Goal: Obtain resource: Obtain resource

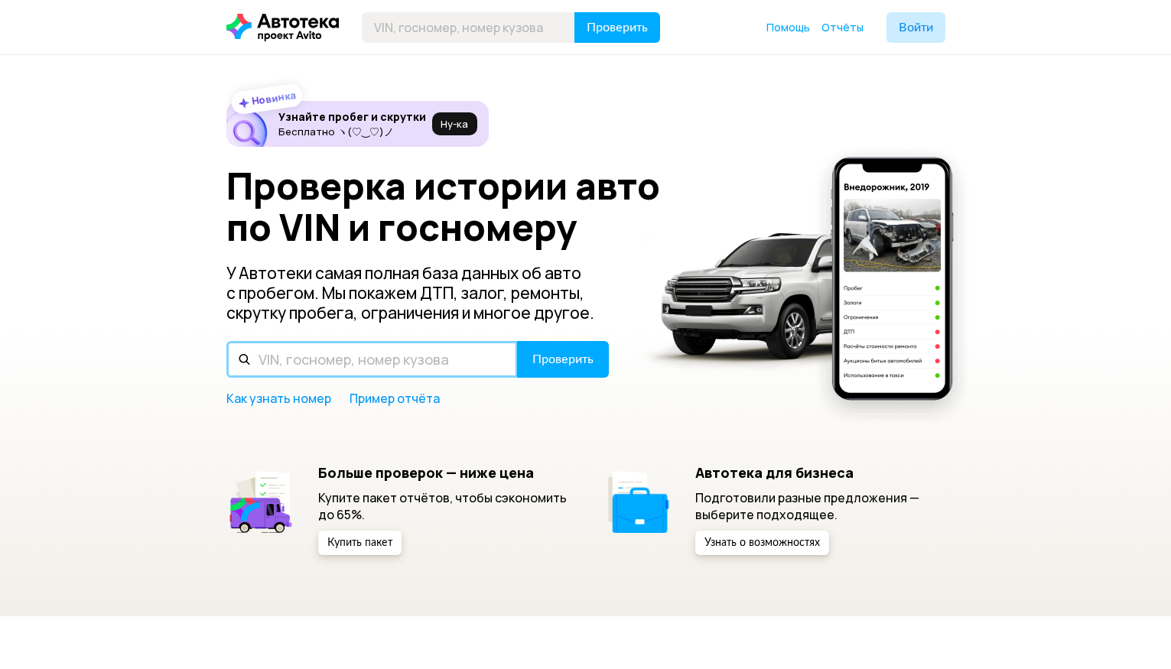
click at [300, 362] on input "text" at bounding box center [371, 359] width 291 height 37
type input "У"
type input "Е148КР156"
click at [517, 341] on button "Проверить" at bounding box center [563, 359] width 92 height 37
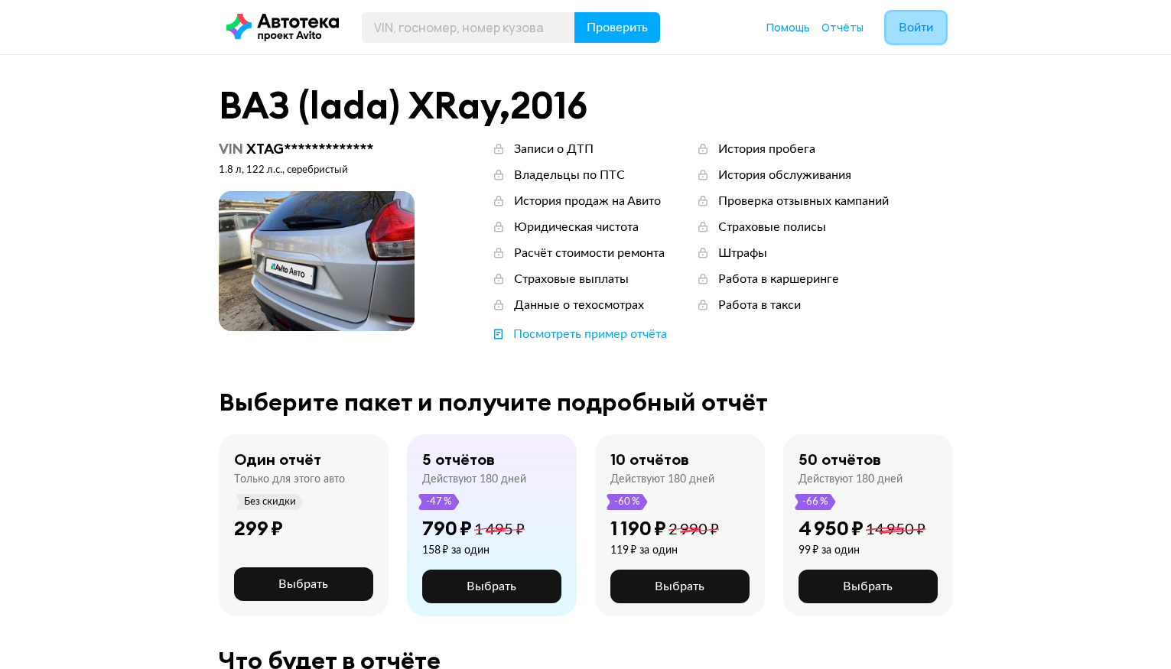
drag, startPoint x: 918, startPoint y: 40, endPoint x: 896, endPoint y: 27, distance: 25.7
click at [896, 27] on button "Войти" at bounding box center [915, 27] width 59 height 31
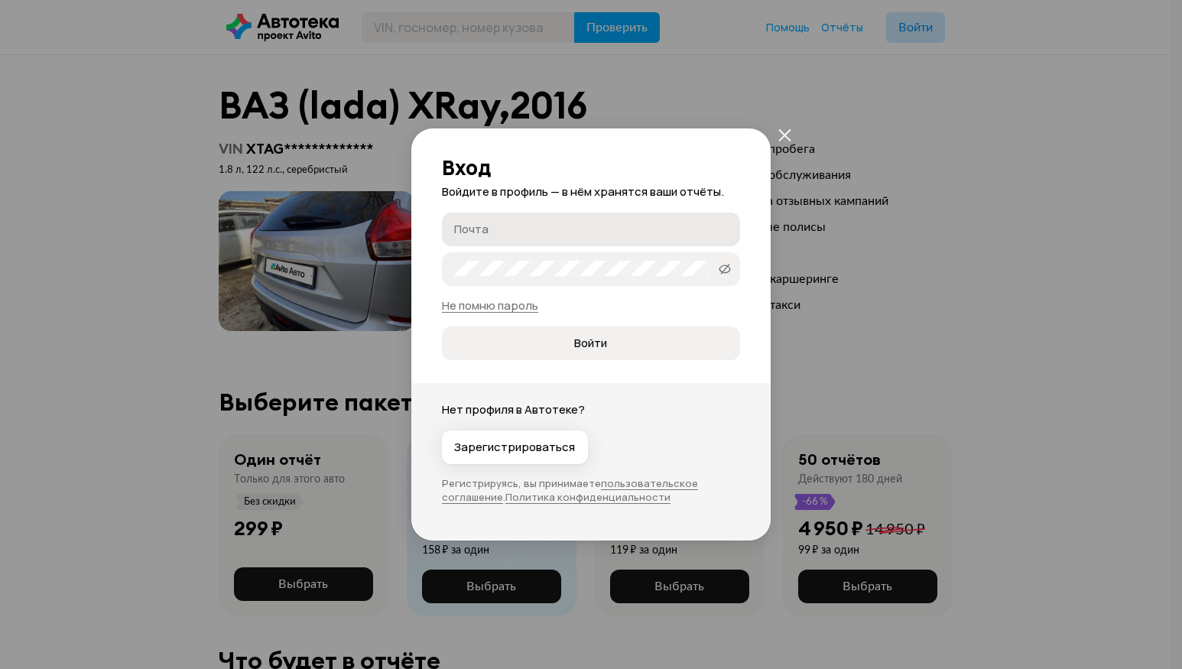
click at [583, 227] on input "Почта" at bounding box center [593, 228] width 278 height 15
type input "[EMAIL_ADDRESS][DOMAIN_NAME]"
click at [442, 326] on button "Войти" at bounding box center [591, 343] width 298 height 34
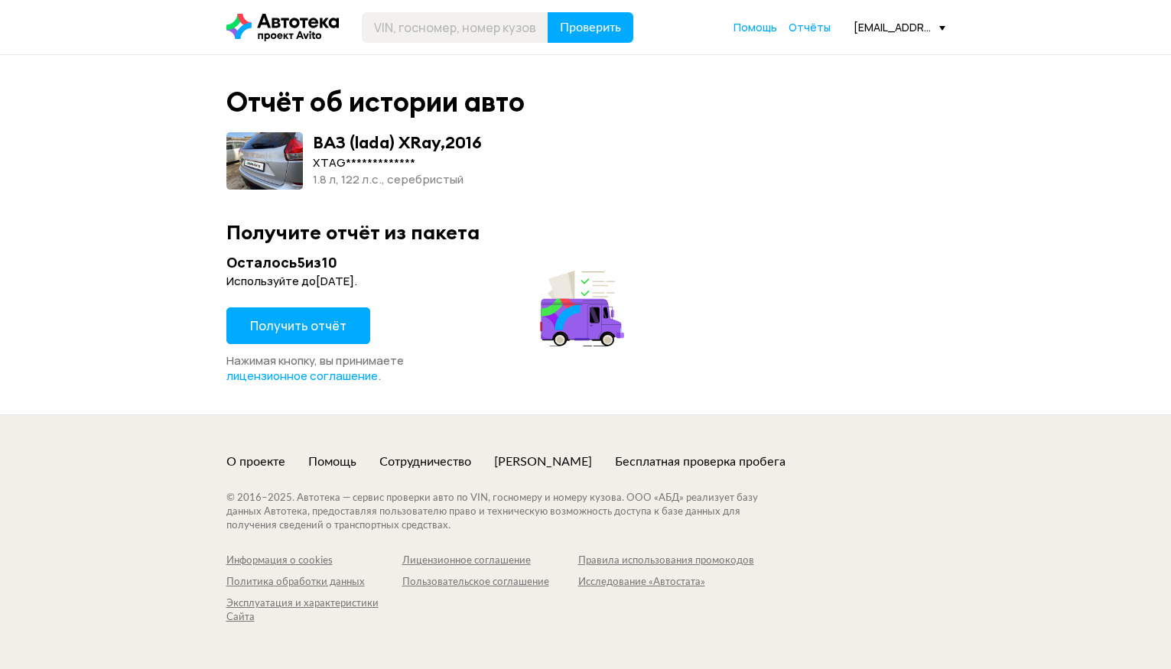
click at [304, 329] on span "Получить отчёт" at bounding box center [298, 325] width 96 height 17
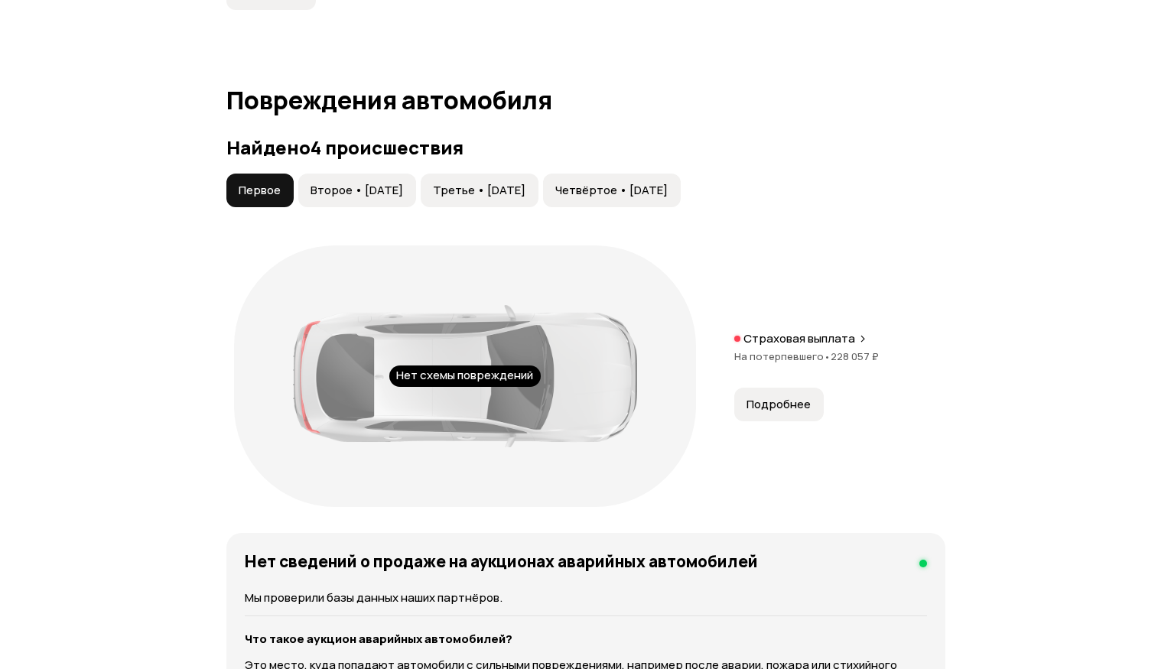
scroll to position [1535, 0]
click at [372, 183] on span "Второе • [DATE]" at bounding box center [356, 189] width 93 height 15
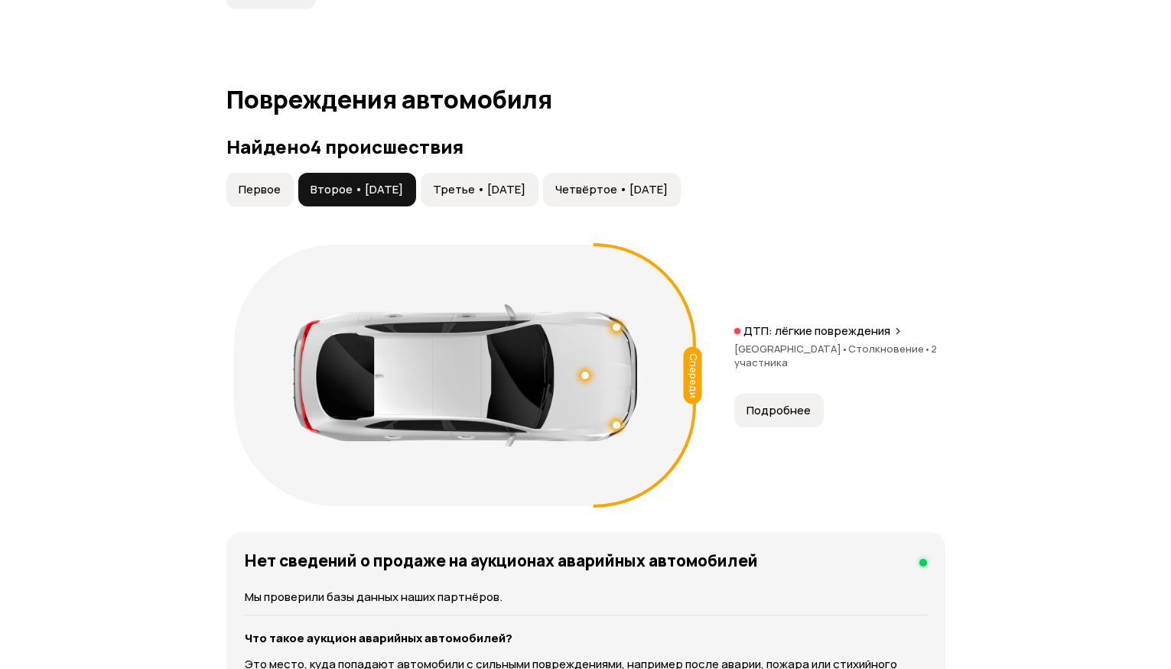
click at [252, 194] on span "Первое" at bounding box center [260, 189] width 42 height 15
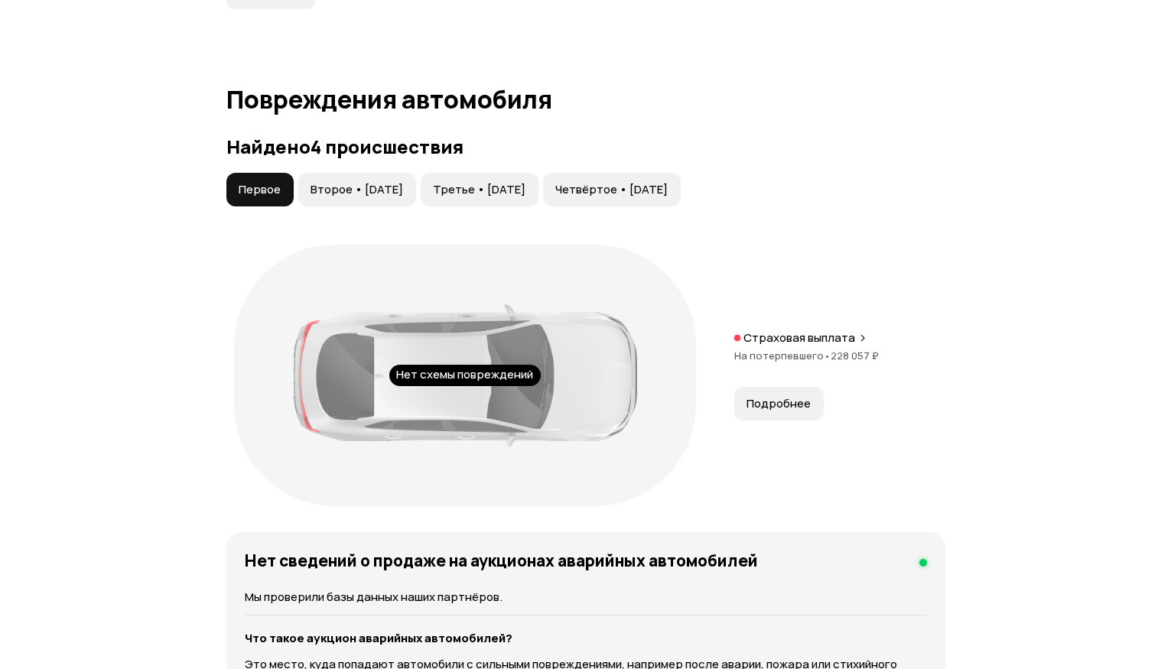
click at [359, 157] on h3 "Найдено 4 происшествия" at bounding box center [585, 146] width 719 height 21
click at [796, 423] on div "Нет схемы повреждений Страховая выплата На потерпевшего • 228 057 ₽ Подробнее" at bounding box center [585, 375] width 719 height 277
click at [794, 406] on span "Подробнее" at bounding box center [778, 403] width 64 height 15
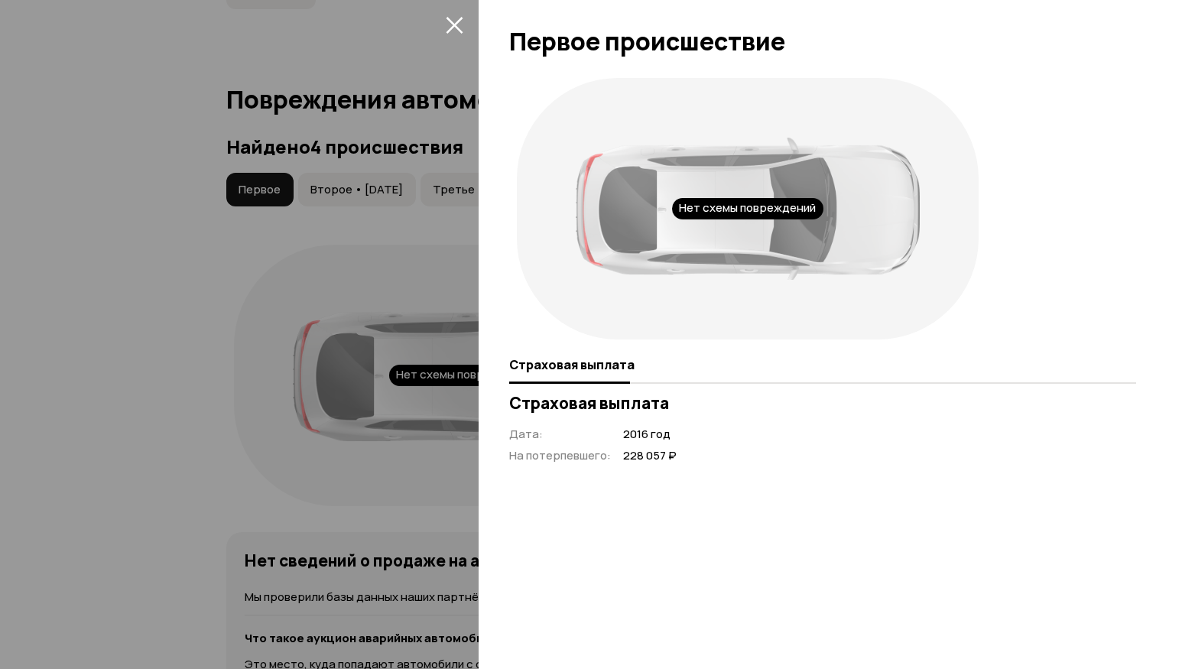
click at [414, 90] on div at bounding box center [591, 334] width 1182 height 669
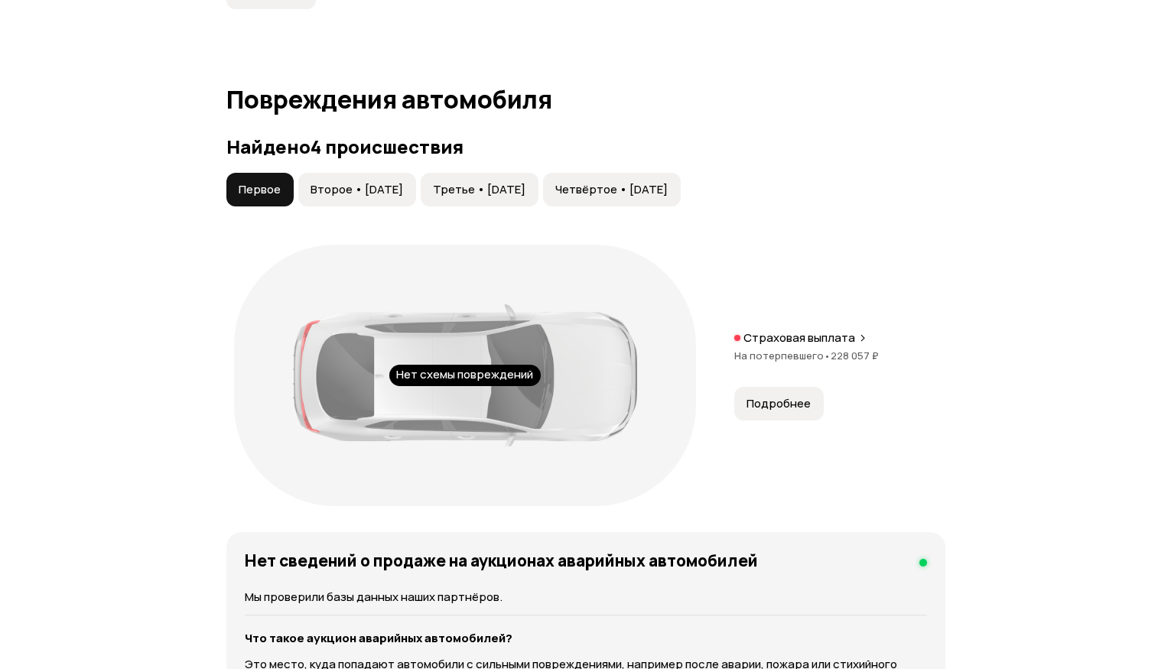
click at [358, 187] on span "Второе • [DATE]" at bounding box center [356, 189] width 93 height 15
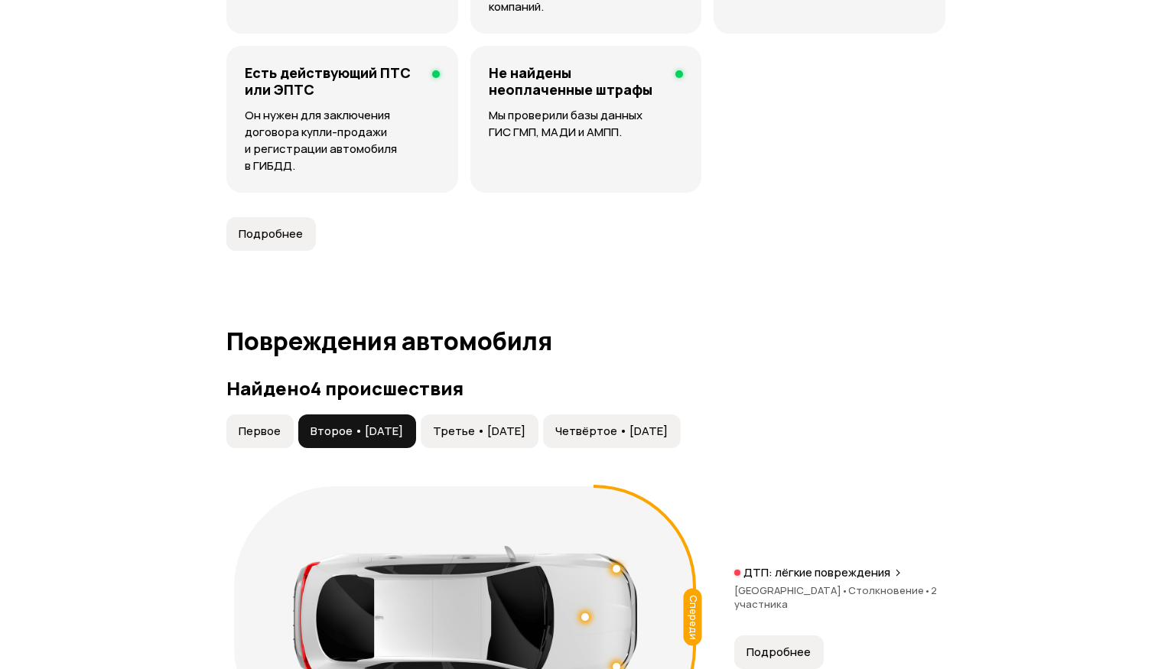
scroll to position [1289, 0]
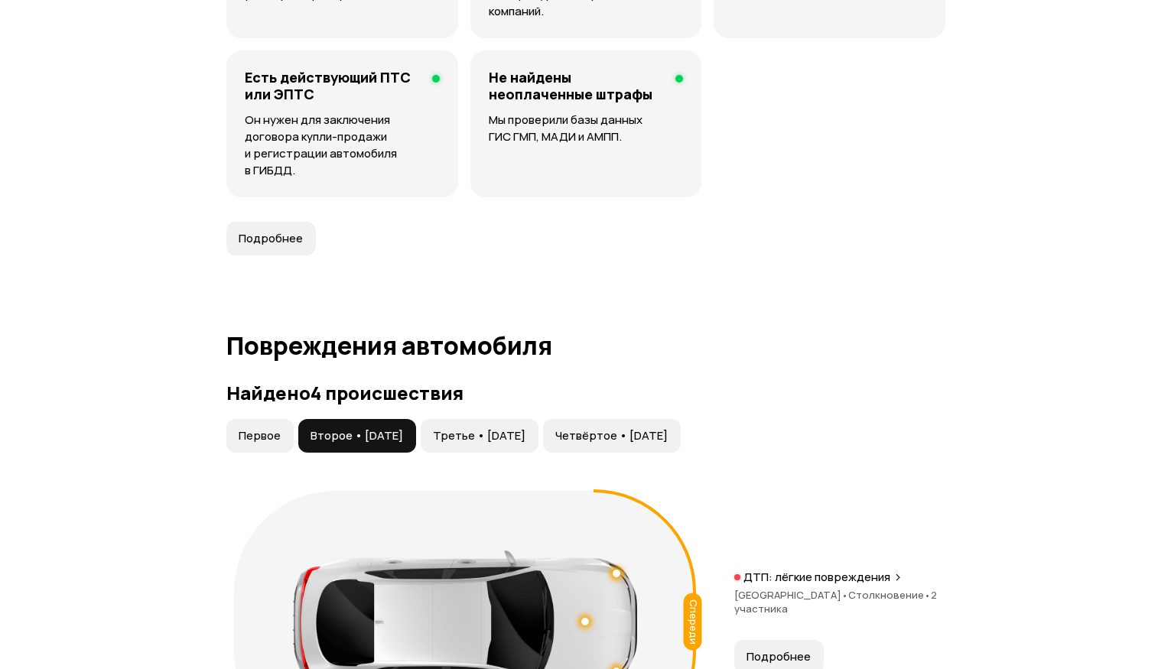
click at [476, 440] on span "Третье • [DATE]" at bounding box center [479, 435] width 93 height 15
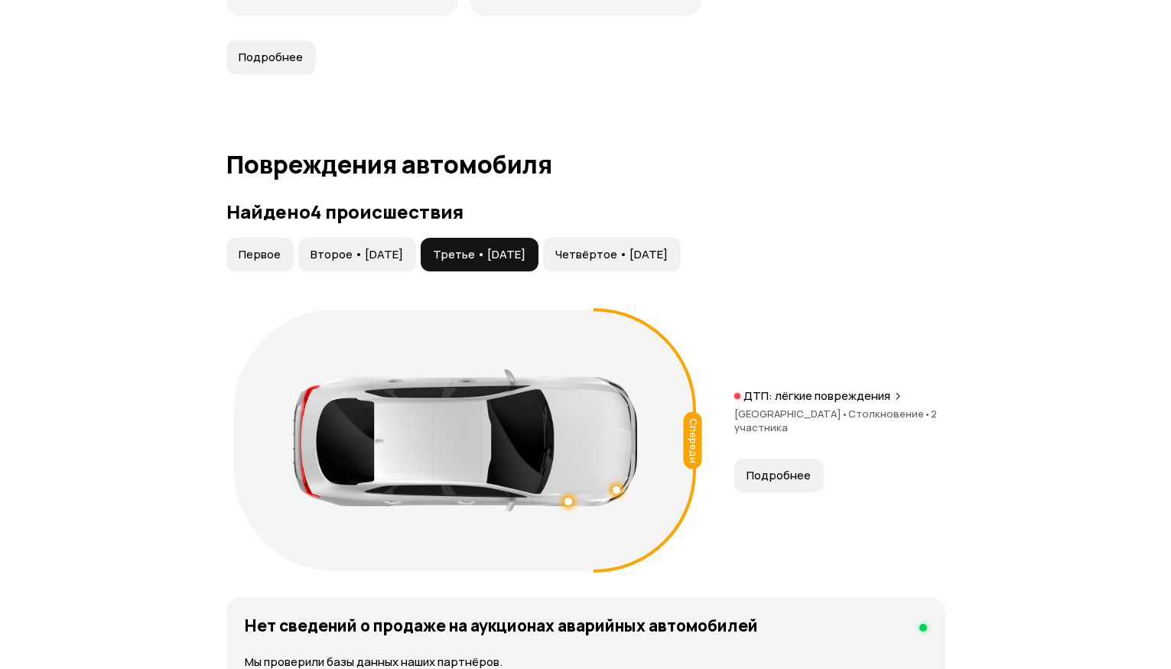
scroll to position [1482, 0]
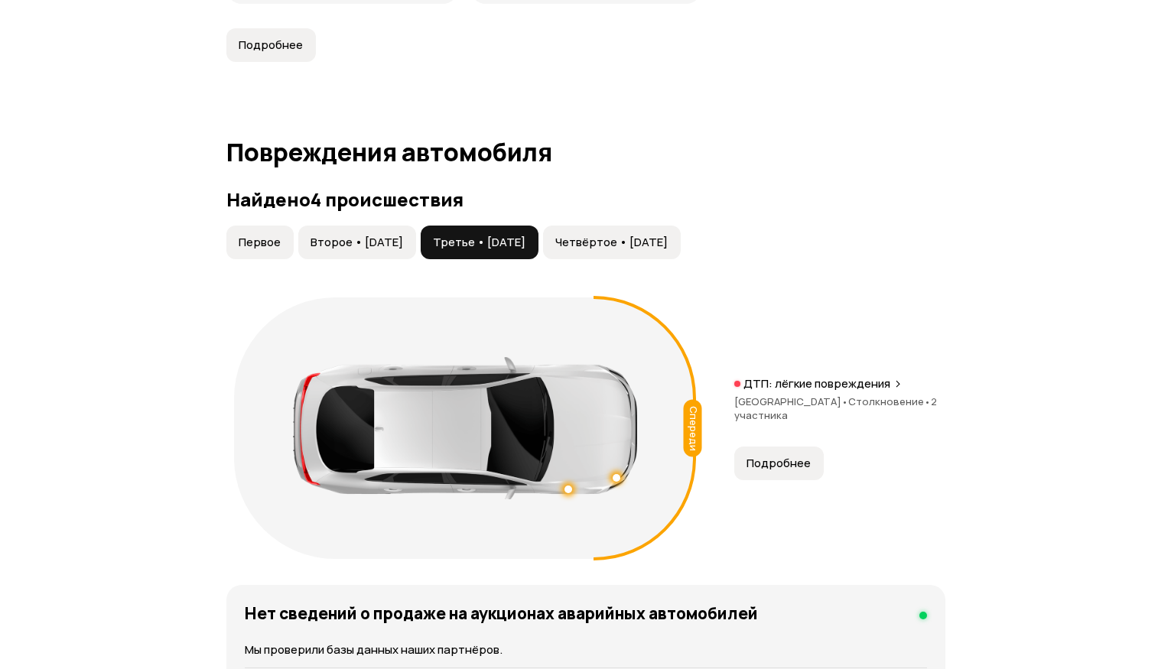
click at [667, 243] on span "Четвёртое • [DATE]" at bounding box center [611, 242] width 112 height 15
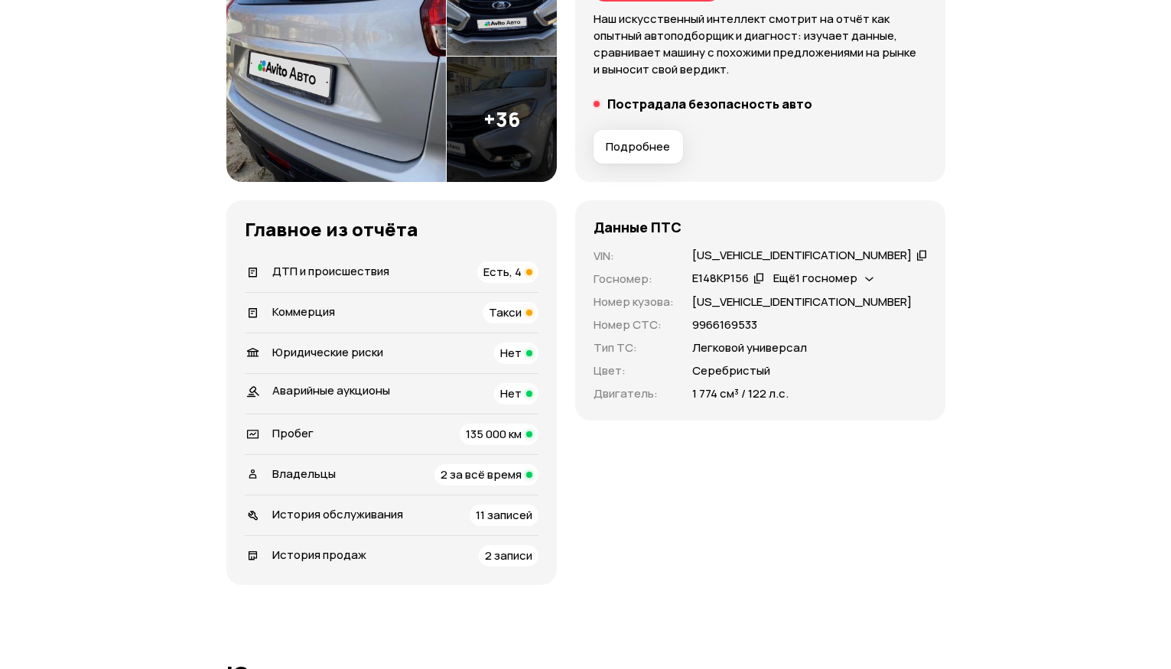
scroll to position [275, 0]
click at [538, 281] on div "Есть, 4" at bounding box center [507, 271] width 61 height 21
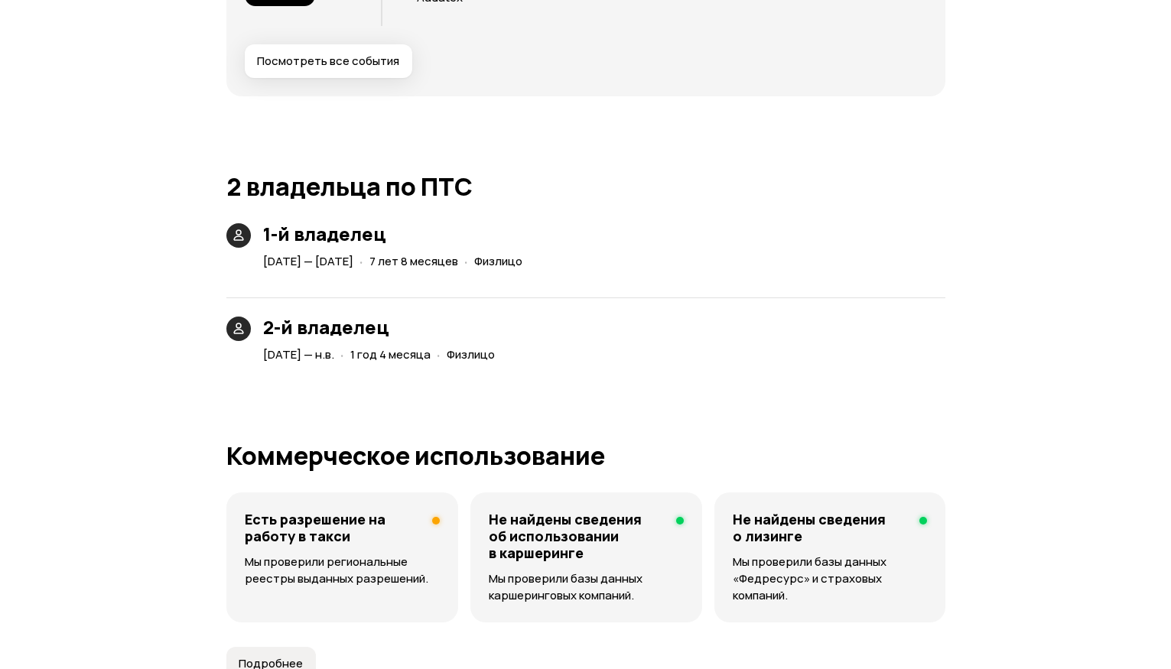
scroll to position [3359, 0]
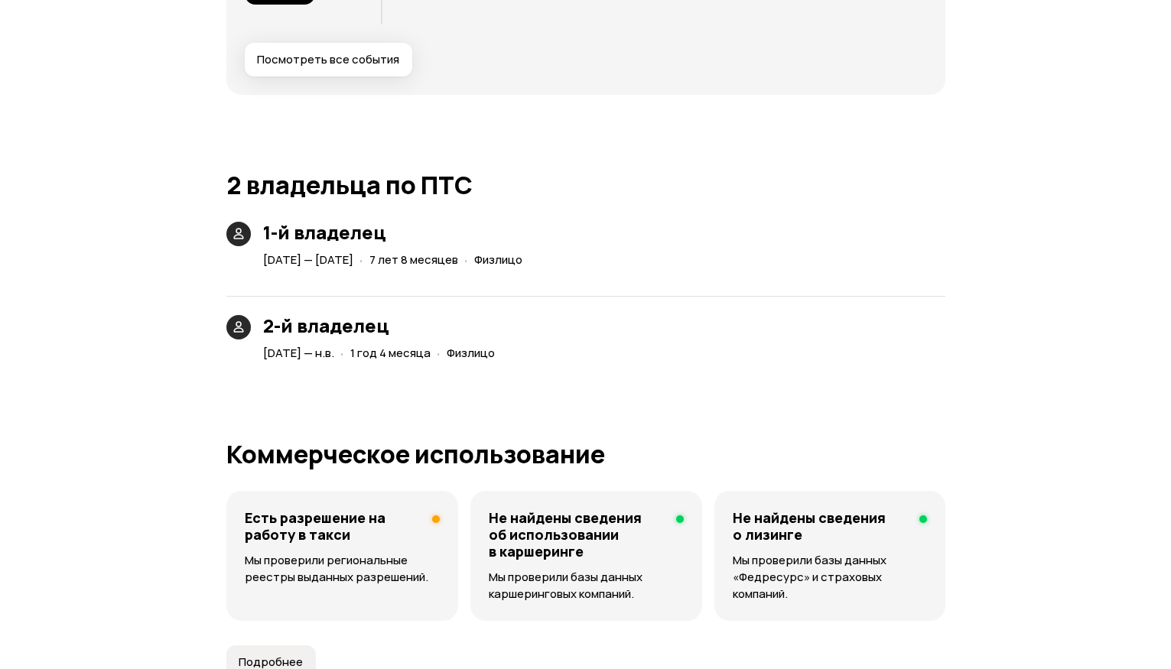
click at [477, 320] on h3 "2-й владелец" at bounding box center [382, 325] width 238 height 21
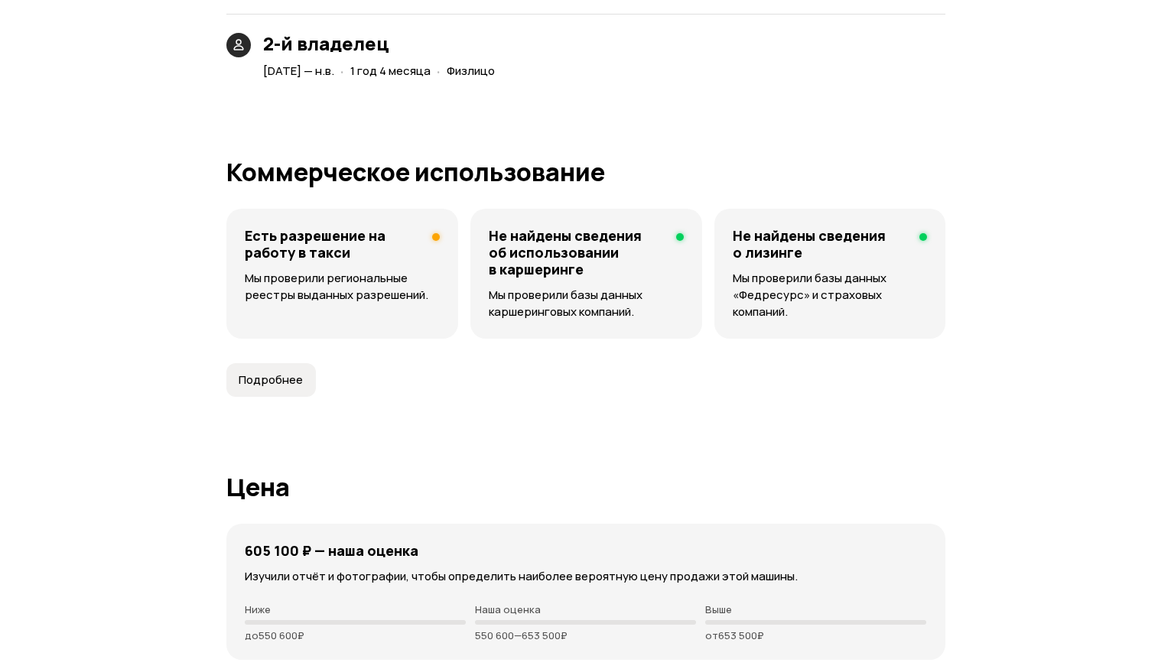
scroll to position [3642, 0]
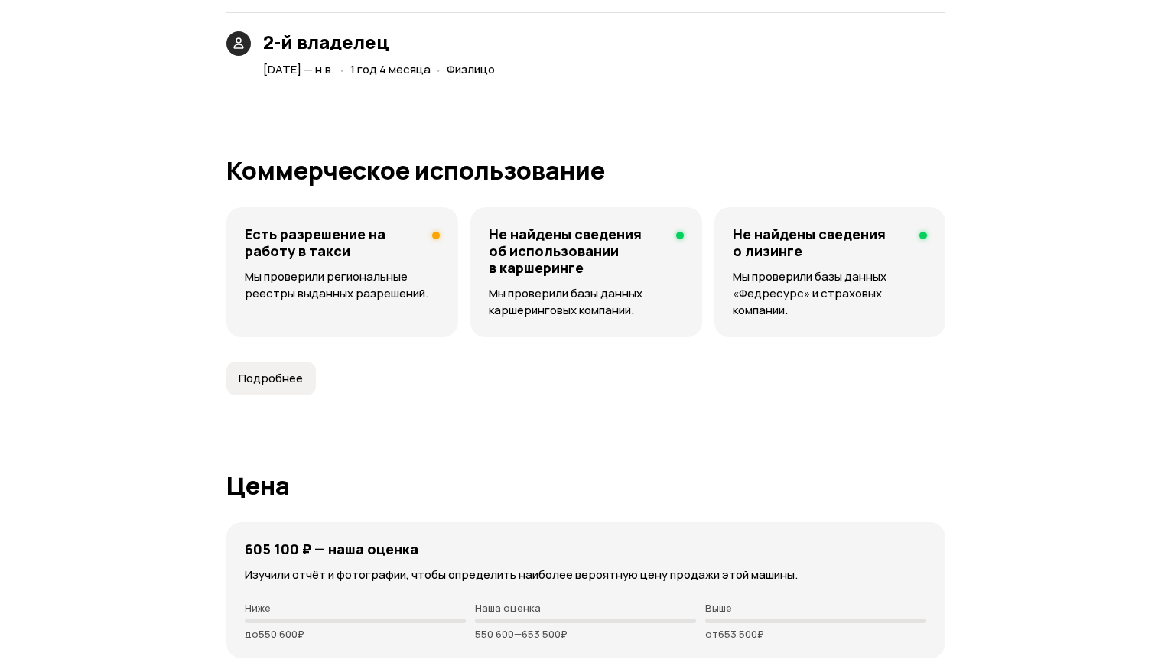
click at [294, 387] on button "Подробнее" at bounding box center [270, 379] width 89 height 34
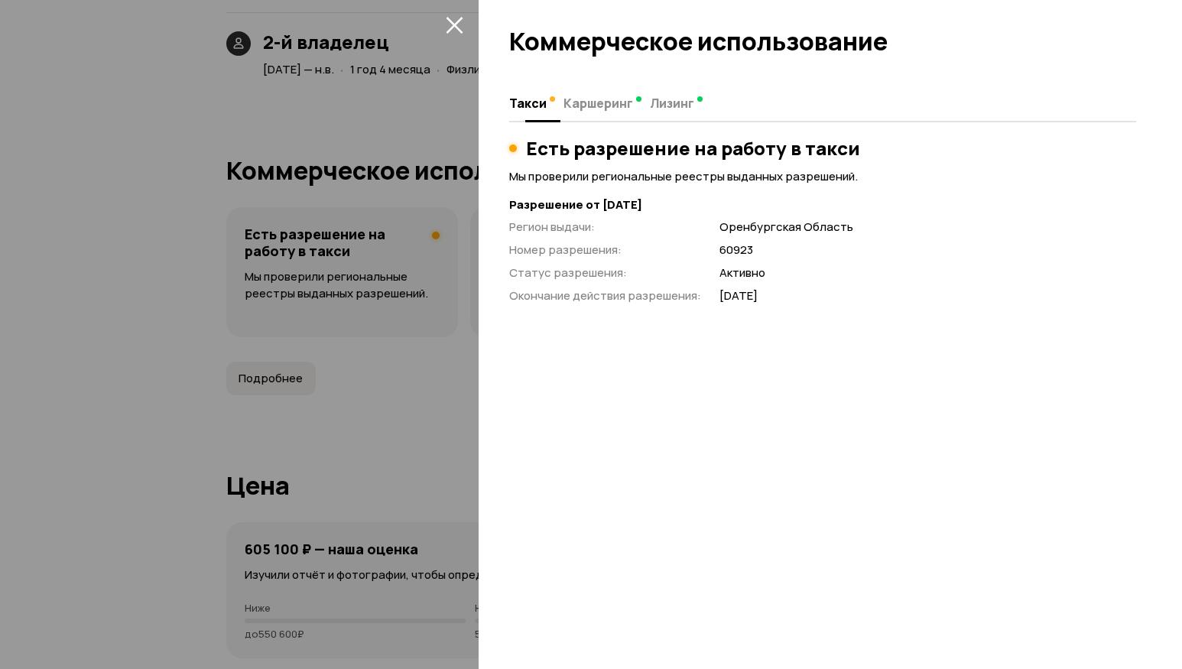
click at [615, 93] on button "Каршеринг" at bounding box center [602, 103] width 86 height 30
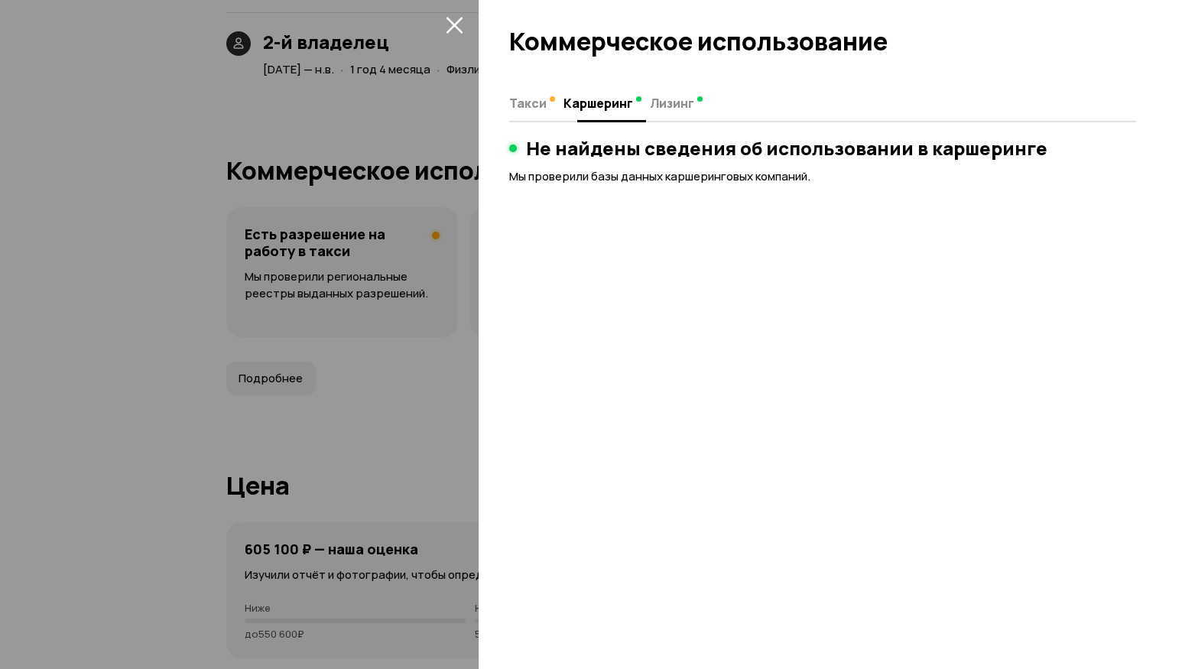
click at [674, 93] on button "Лизинг" at bounding box center [669, 103] width 49 height 30
click at [524, 123] on div "[PERSON_NAME] Не найдены сведения о лизинге Мы проверили базы данных «Федресурс…" at bounding box center [822, 135] width 627 height 99
click at [531, 108] on span "Такси" at bounding box center [527, 103] width 37 height 15
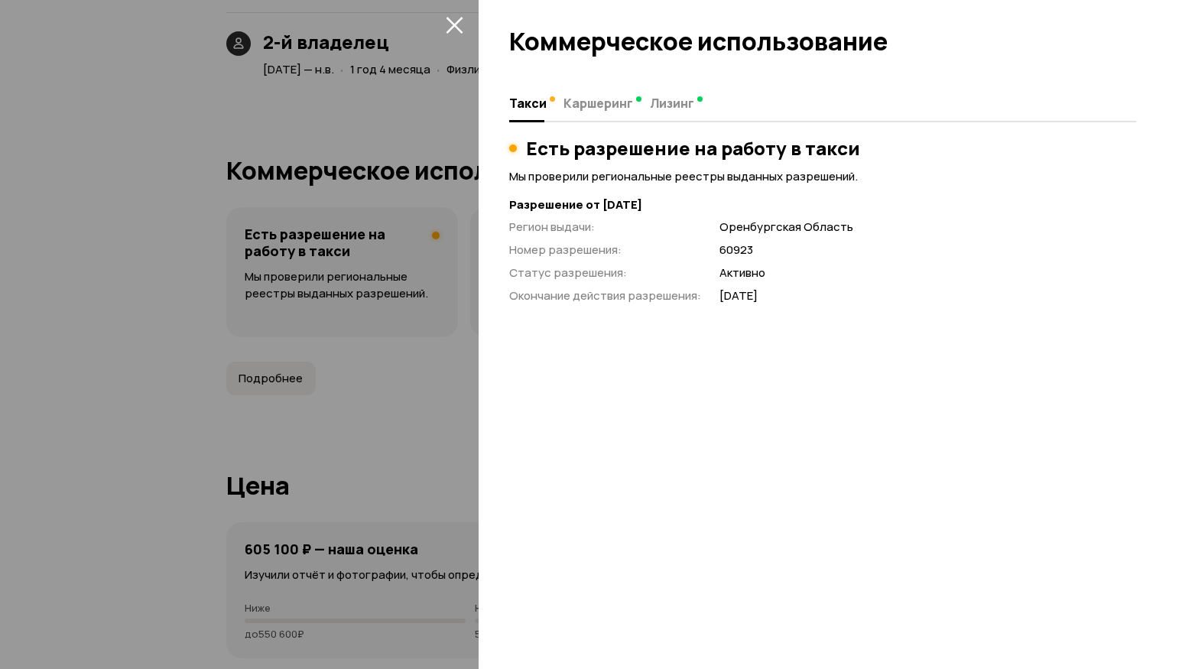
click at [452, 38] on div at bounding box center [591, 334] width 1182 height 669
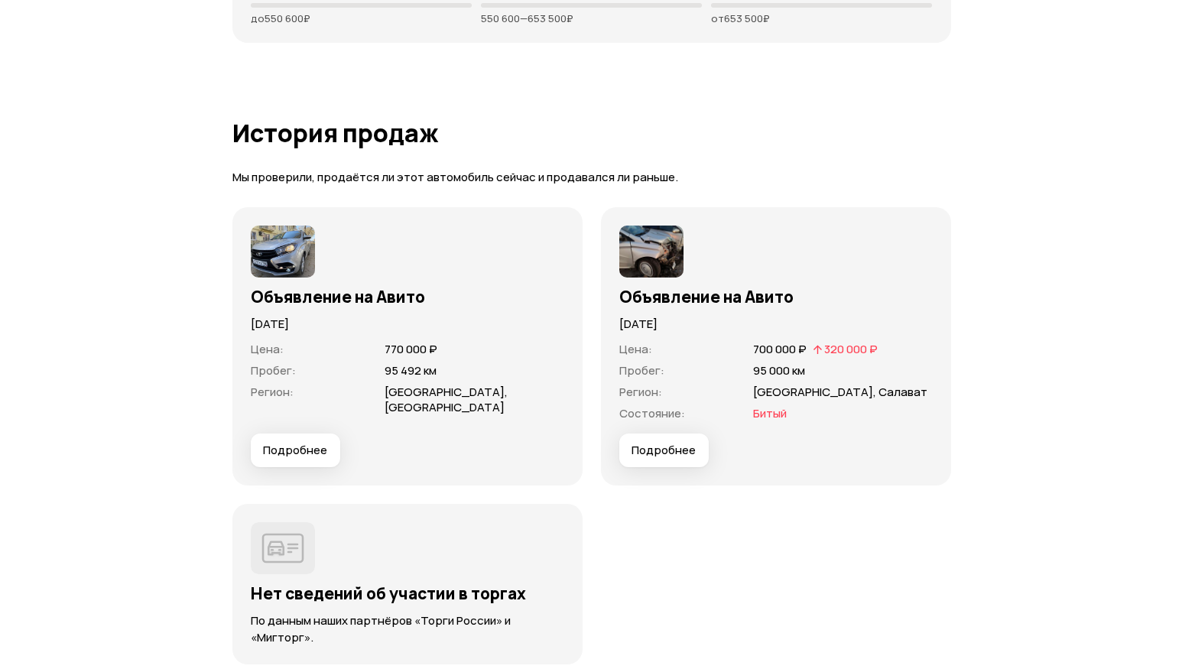
scroll to position [4253, 0]
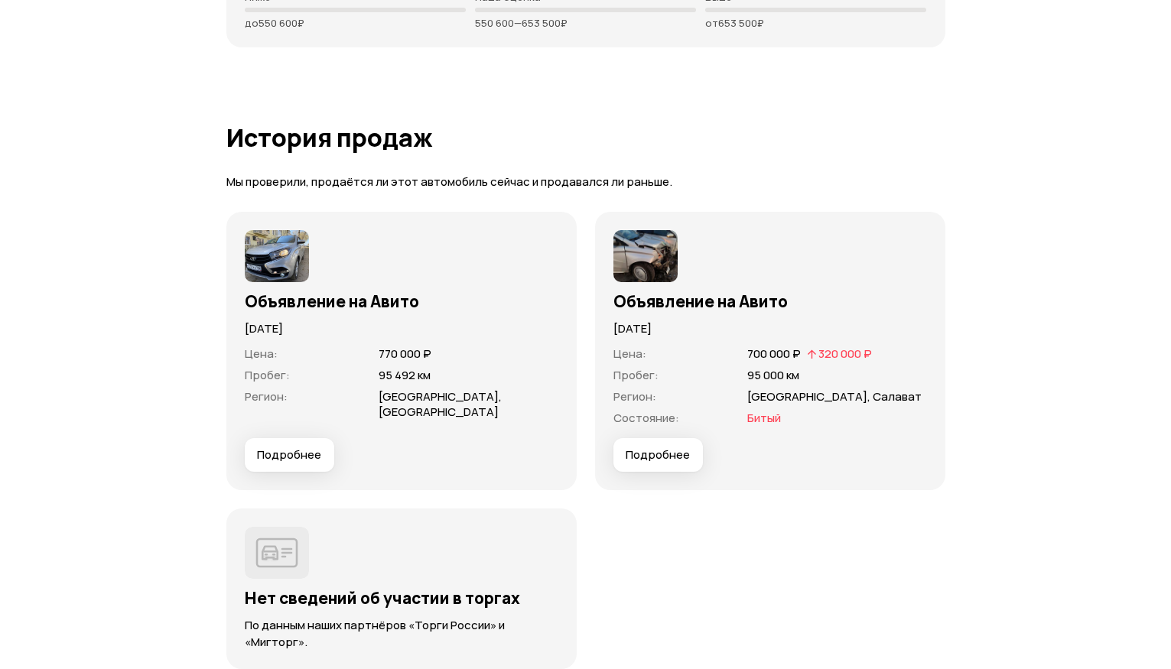
drag, startPoint x: 808, startPoint y: 346, endPoint x: 795, endPoint y: 329, distance: 21.9
click at [795, 329] on div "Объявление на Авито [DATE] Цена : 700 000 ₽   320 000 ₽ Пробег : 95 000 км Реги…" at bounding box center [769, 351] width 313 height 242
click at [795, 329] on p "[DATE]" at bounding box center [769, 328] width 313 height 17
click at [658, 463] on button "Подробнее" at bounding box center [657, 455] width 89 height 34
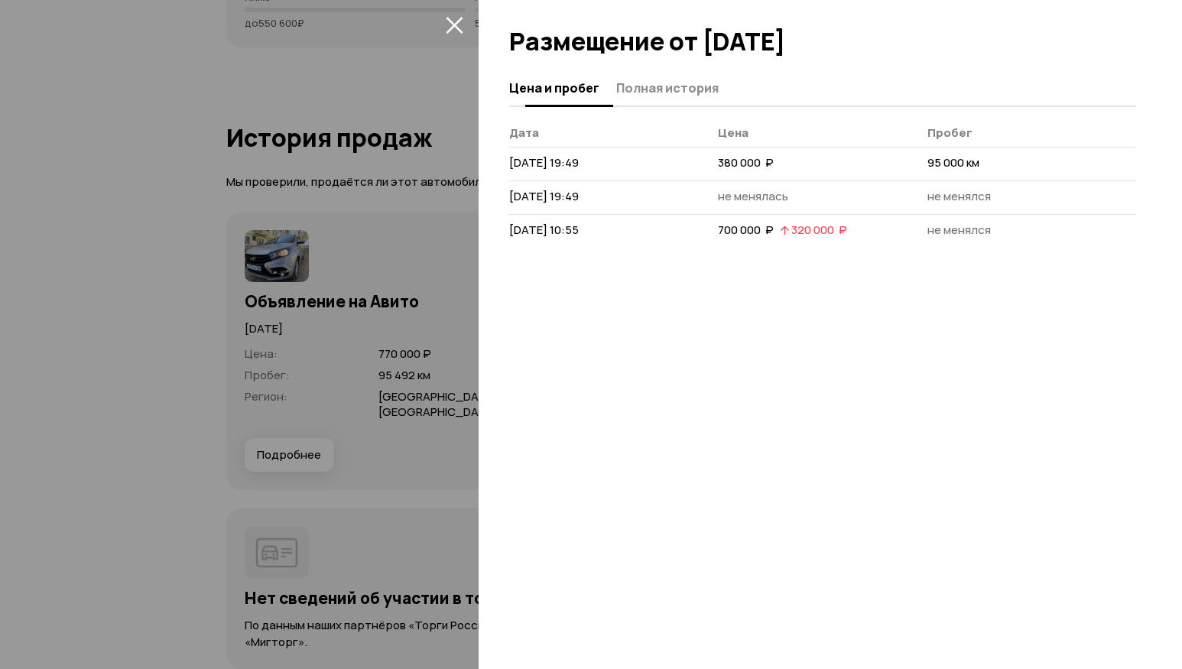
click at [648, 96] on button "Полная история" at bounding box center [665, 88] width 107 height 30
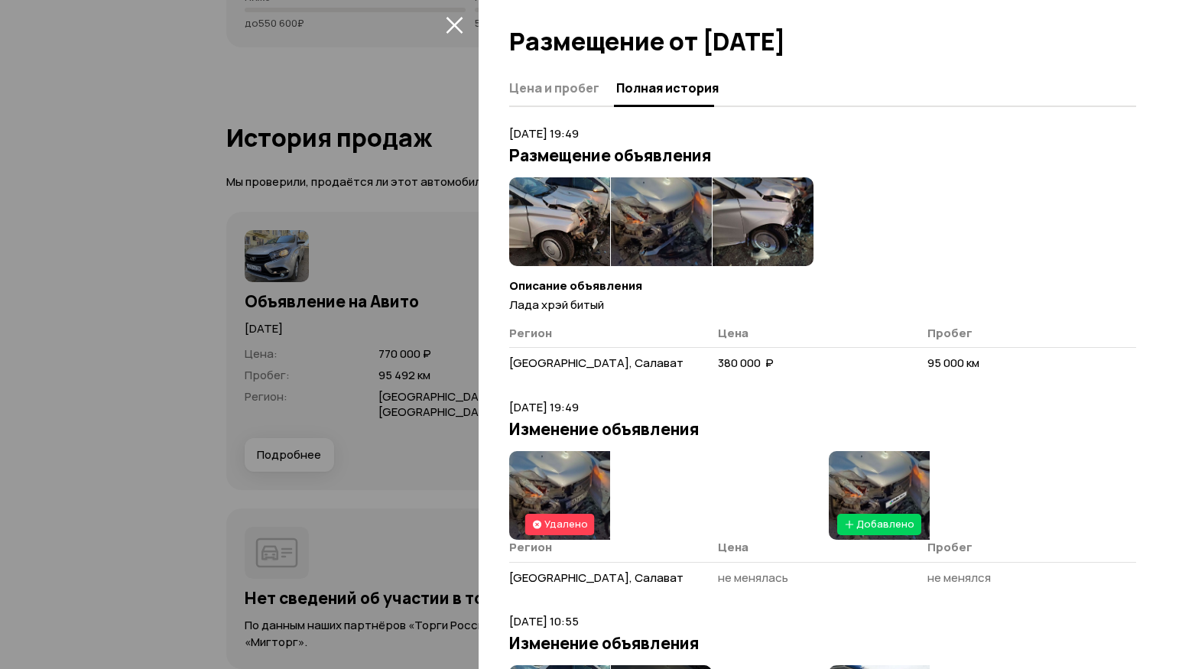
click at [541, 222] on img at bounding box center [559, 221] width 101 height 89
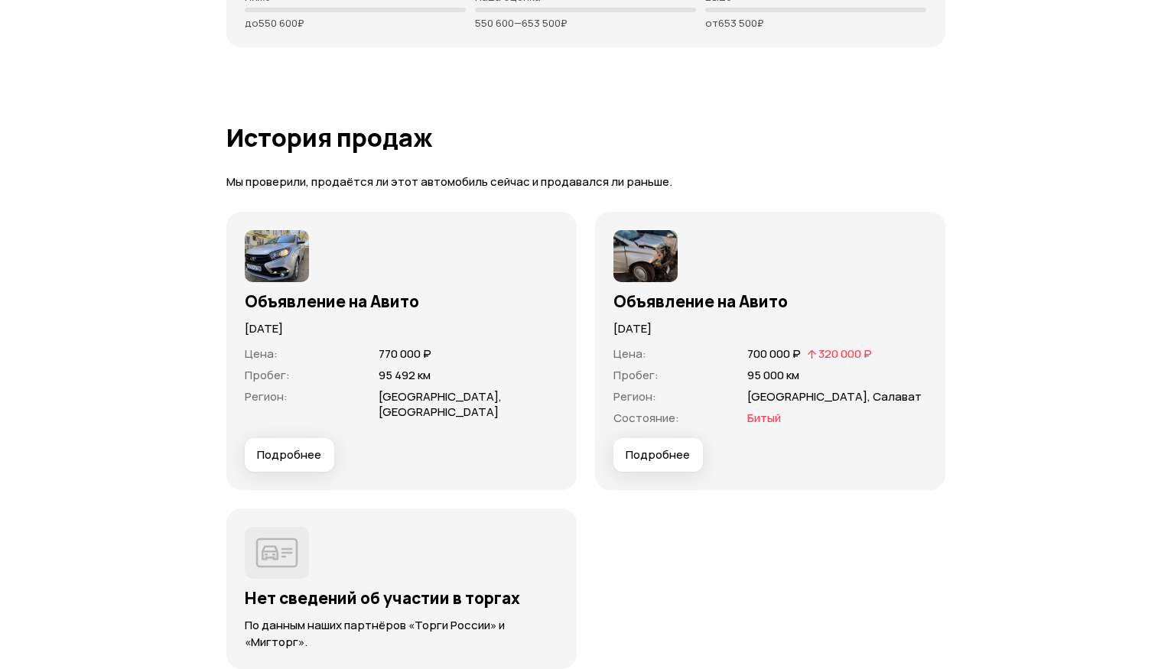
click at [659, 476] on div "Объявление на Авито [DATE] Цена : 700 000 ₽   320 000 ₽ Пробег : 95 000 км Реги…" at bounding box center [770, 351] width 350 height 278
click at [664, 462] on button "Подробнее" at bounding box center [657, 455] width 89 height 34
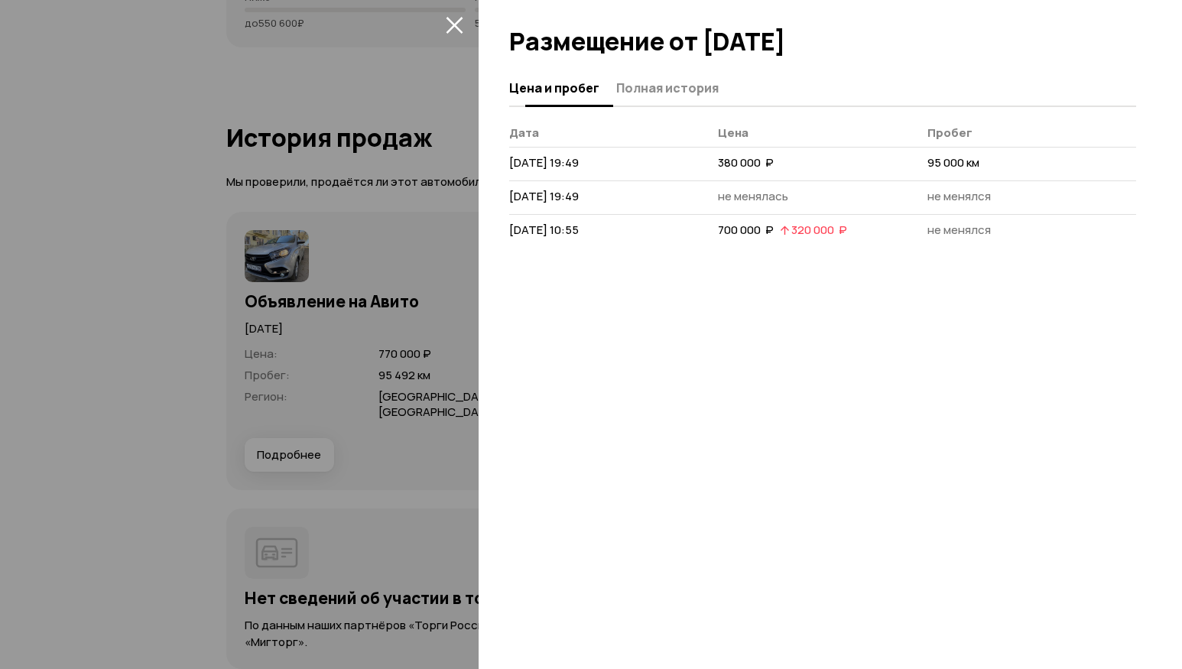
click at [632, 83] on span "Полная история" at bounding box center [667, 87] width 102 height 15
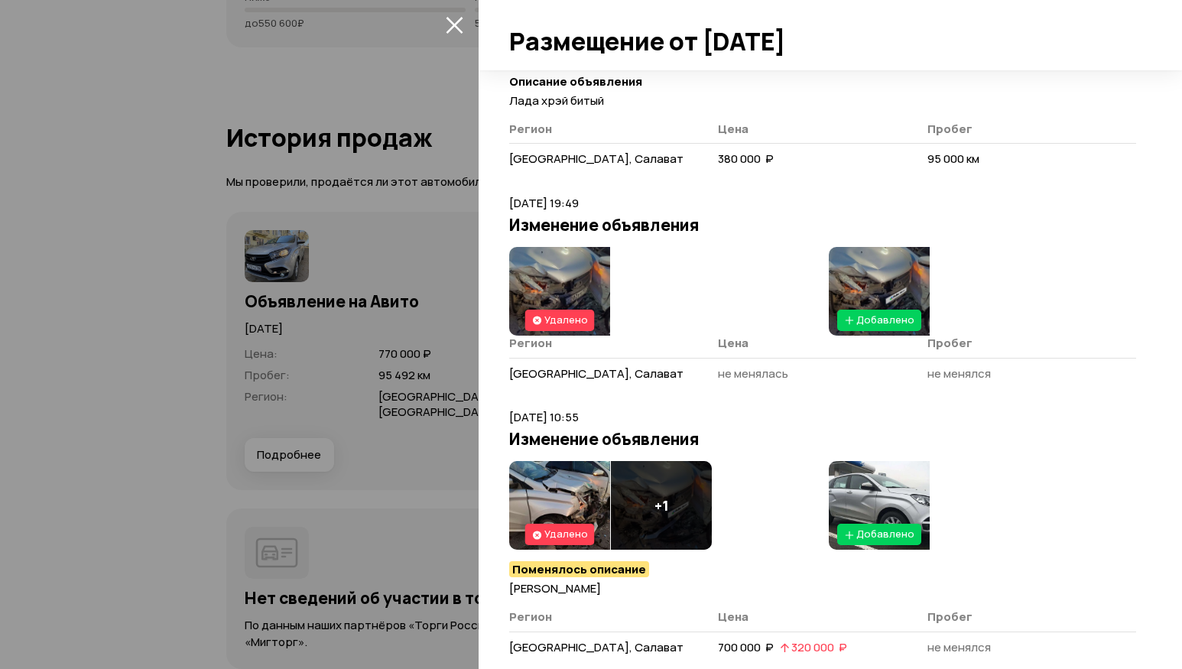
scroll to position [205, 0]
drag, startPoint x: 628, startPoint y: 375, endPoint x: 1073, endPoint y: 258, distance: 460.3
click at [1073, 258] on div "Добавлено" at bounding box center [982, 290] width 307 height 89
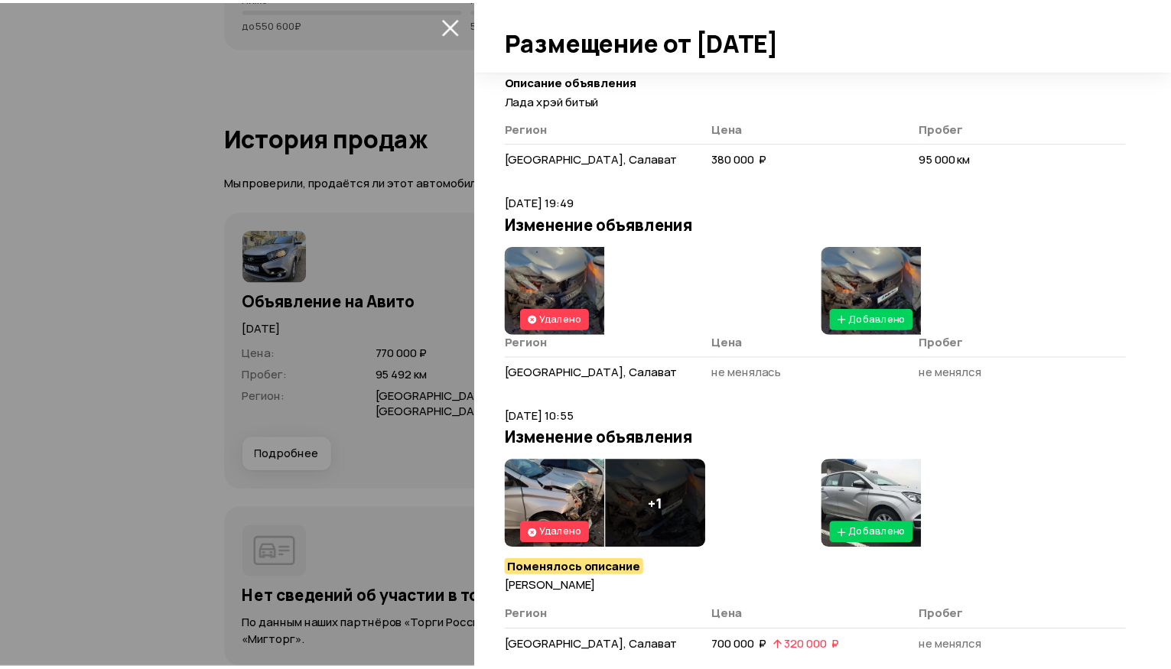
scroll to position [229, 0]
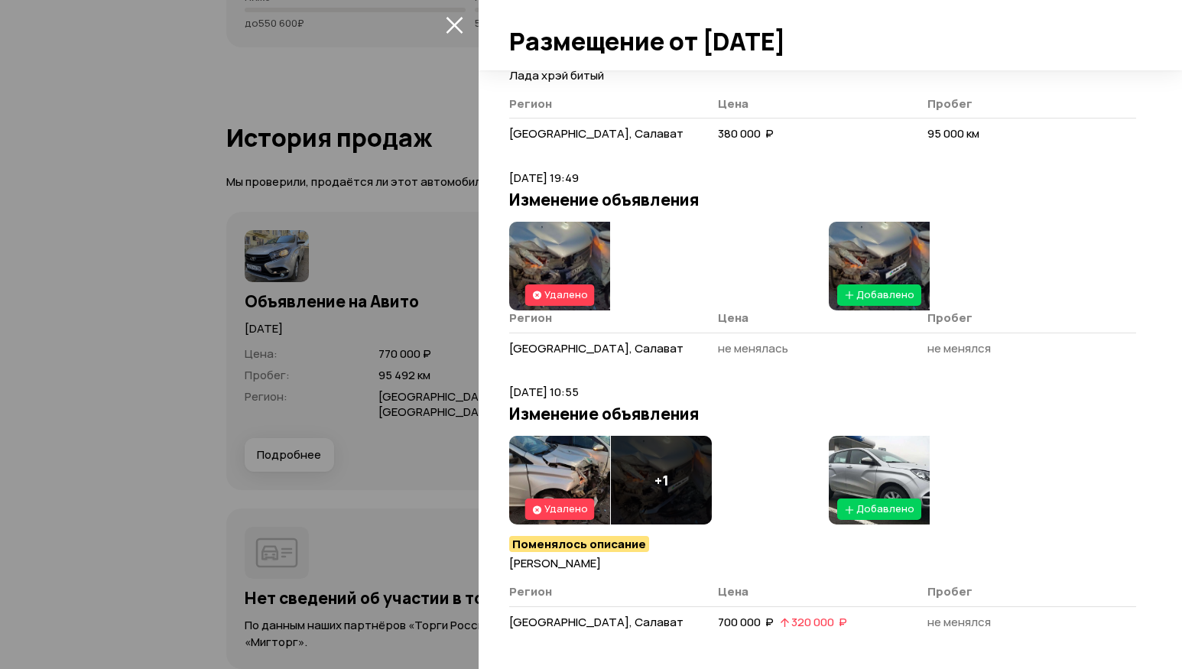
click at [885, 456] on img at bounding box center [879, 480] width 101 height 89
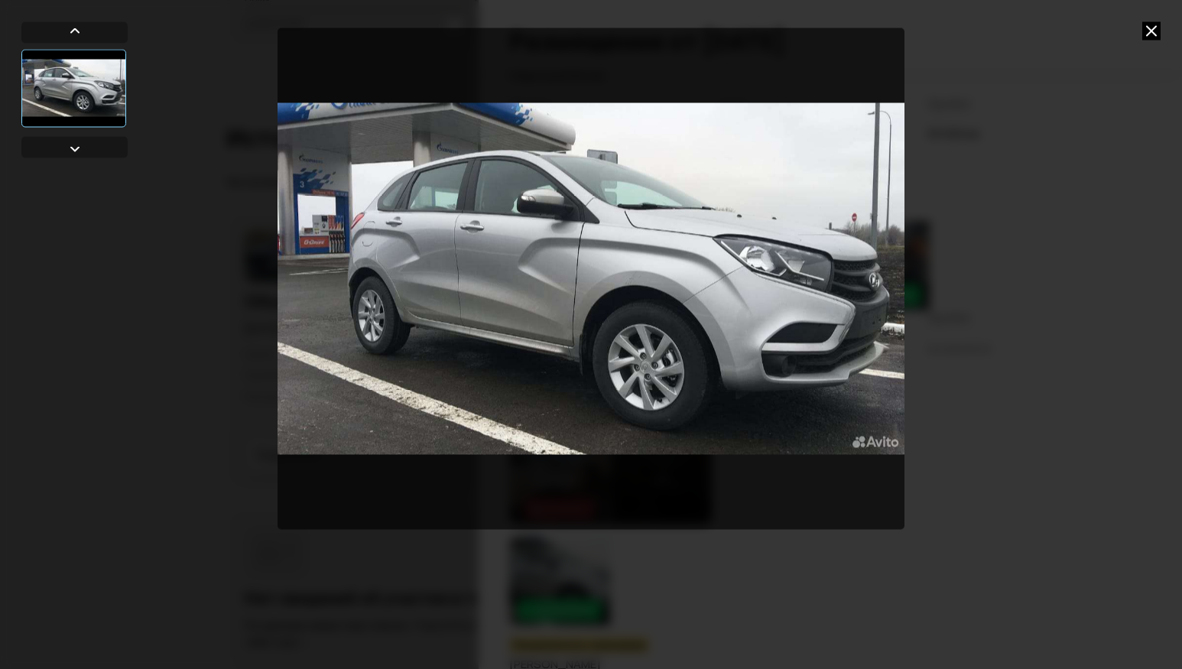
click at [1102, 137] on div at bounding box center [591, 334] width 1182 height 669
click at [1154, 25] on icon at bounding box center [1151, 30] width 18 height 18
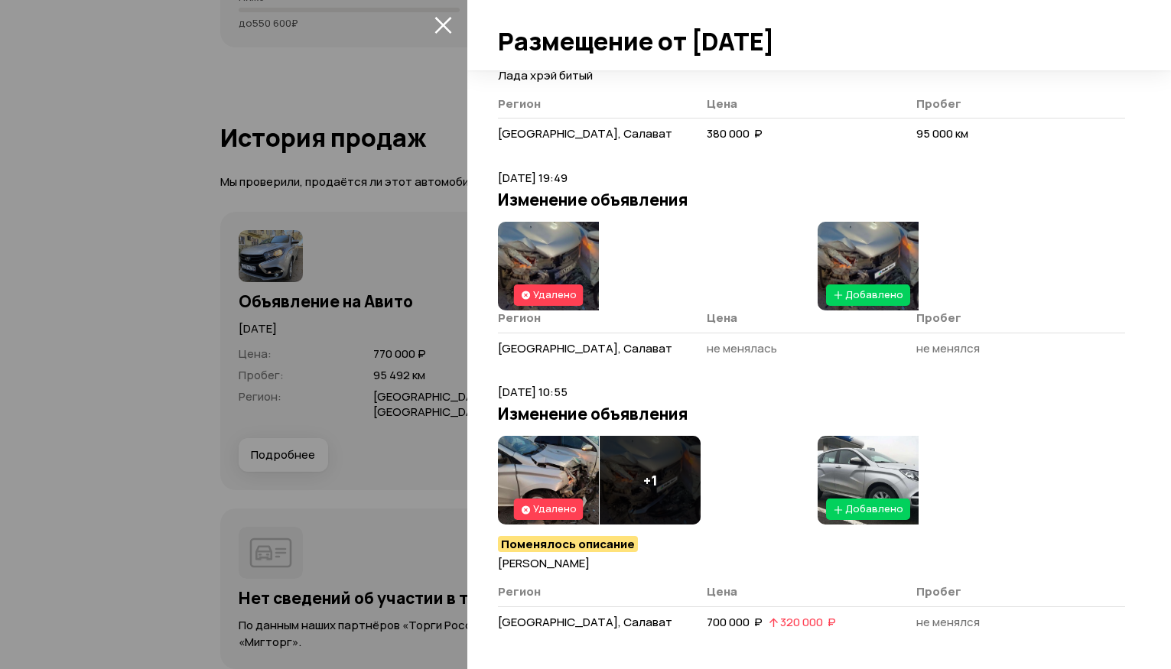
click at [865, 228] on img at bounding box center [867, 266] width 101 height 89
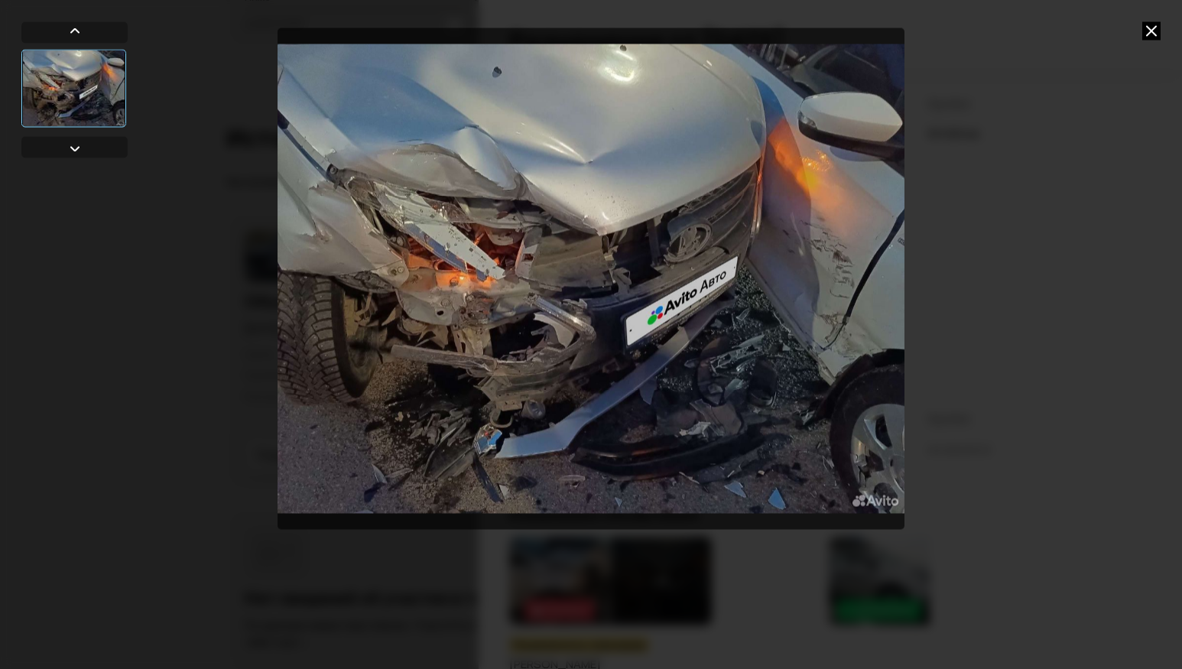
click at [1054, 114] on div at bounding box center [591, 334] width 1182 height 669
click at [1152, 31] on icon at bounding box center [1151, 30] width 18 height 18
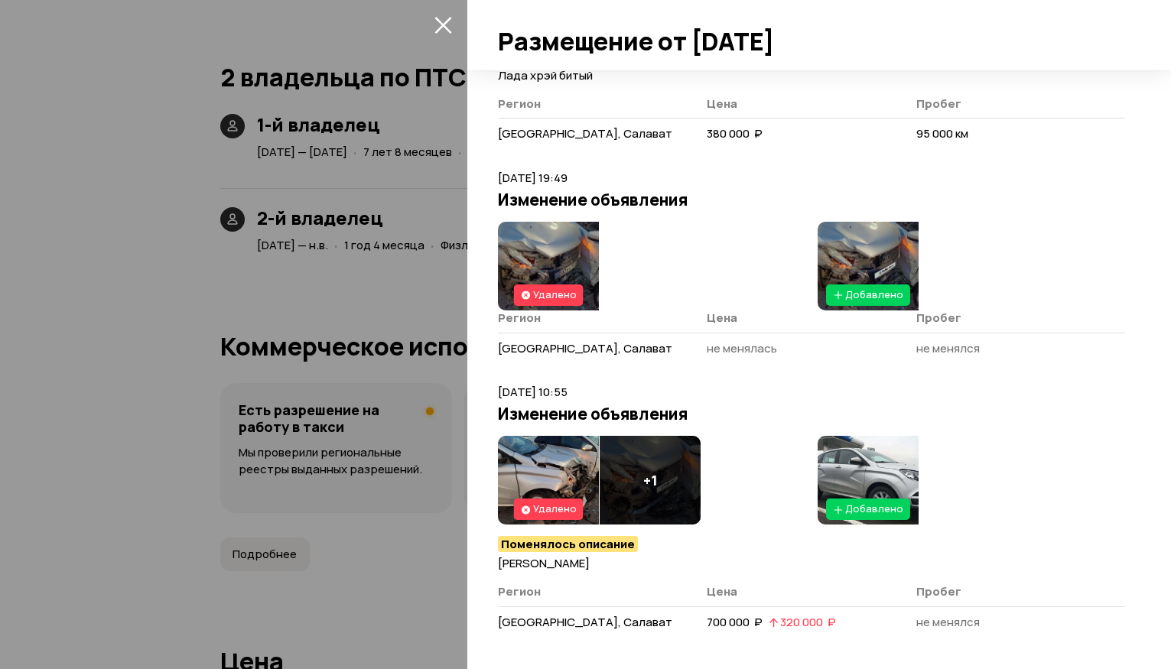
scroll to position [0, 0]
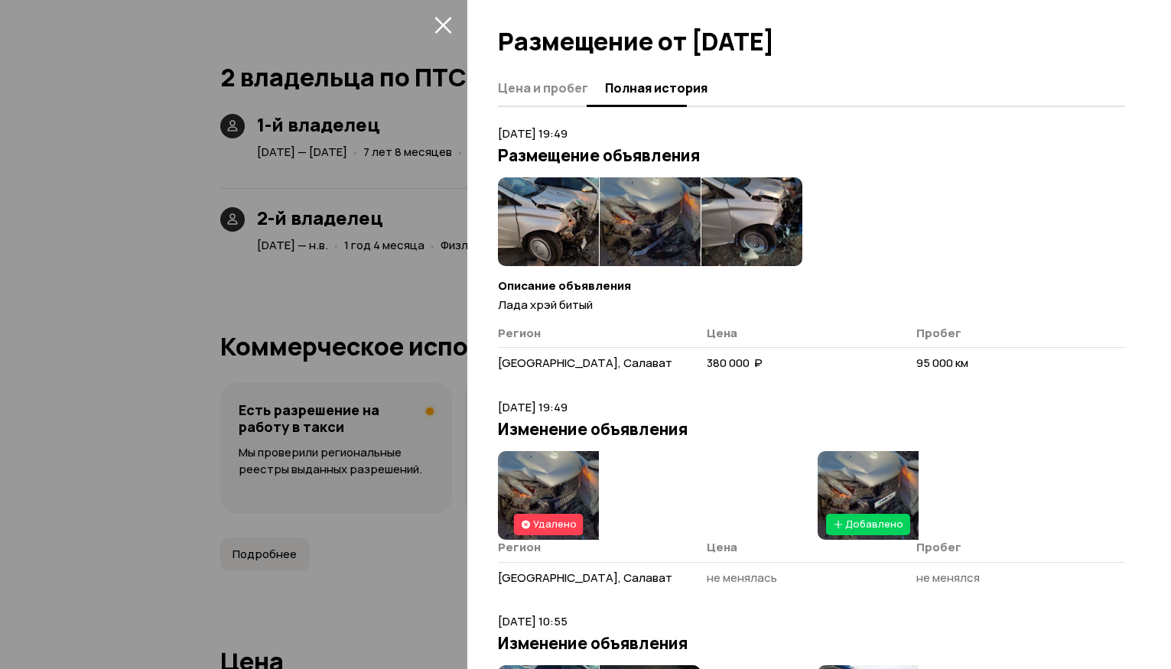
click at [538, 94] on span "Цена и пробег" at bounding box center [543, 87] width 90 height 15
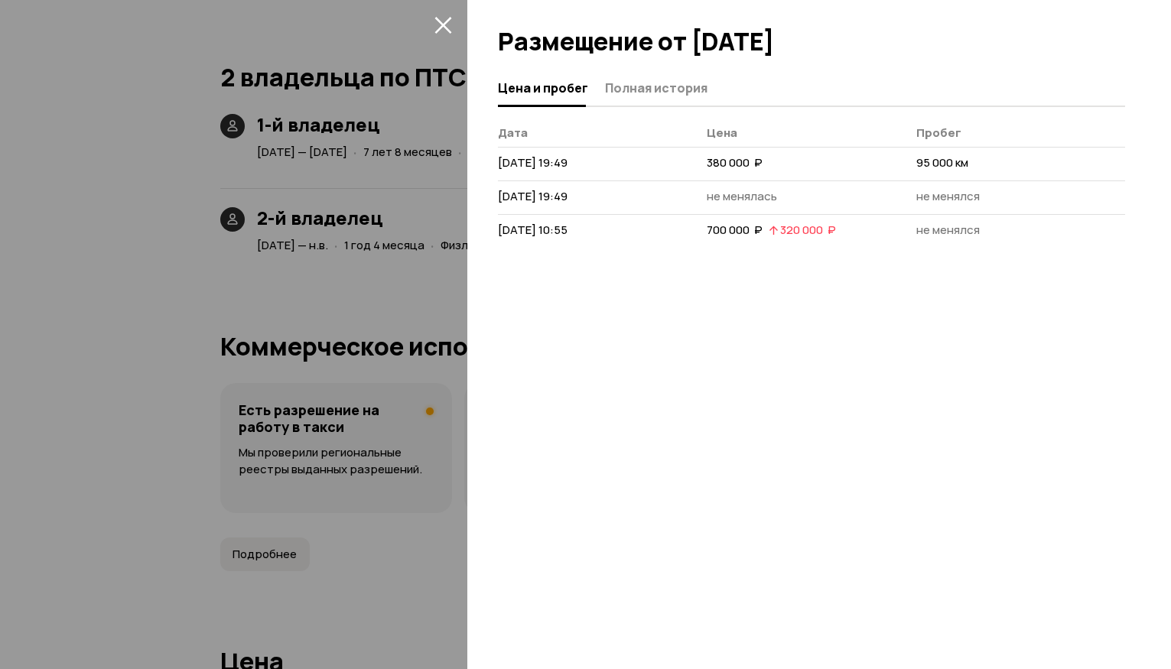
click at [459, 32] on div at bounding box center [585, 334] width 1171 height 669
